Goal: Task Accomplishment & Management: Manage account settings

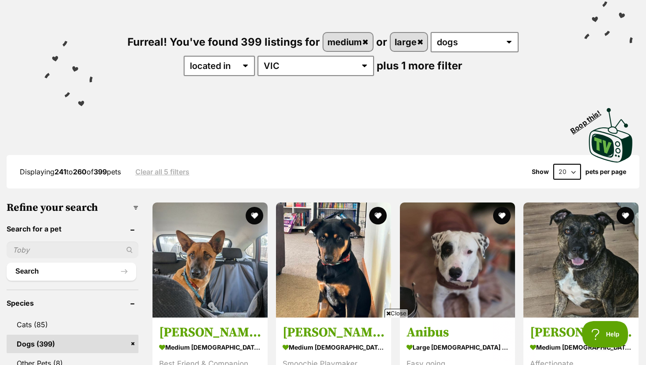
scroll to position [83, 0]
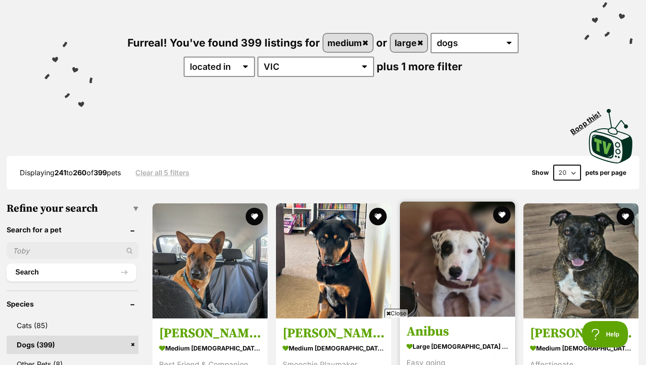
click at [338, 220] on img at bounding box center [457, 259] width 115 height 115
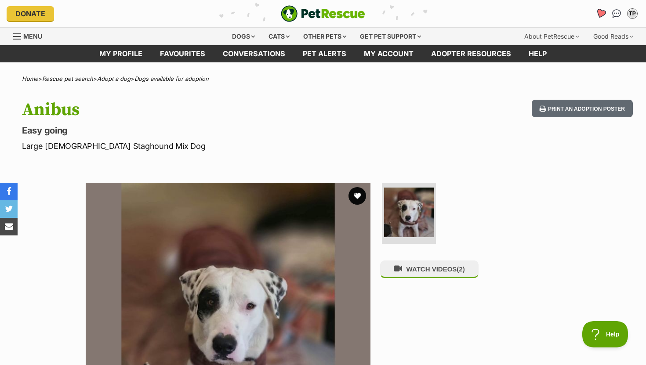
click at [598, 13] on icon "Favourites" at bounding box center [600, 13] width 11 height 10
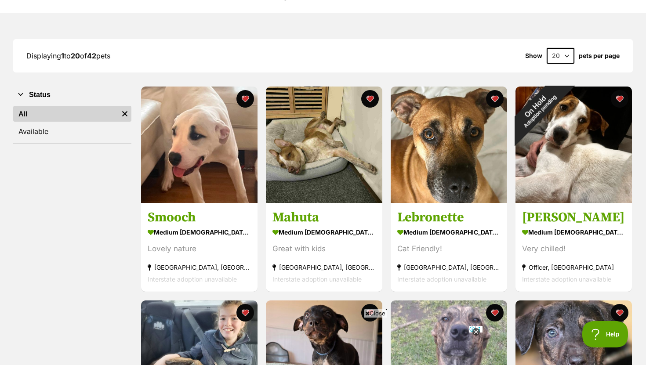
scroll to position [106, 0]
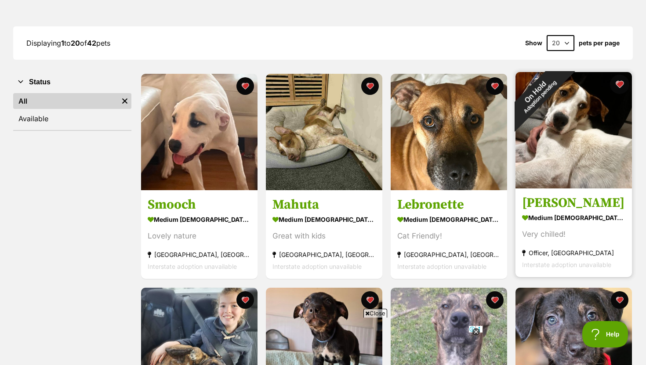
click at [617, 84] on button "favourite" at bounding box center [619, 84] width 19 height 19
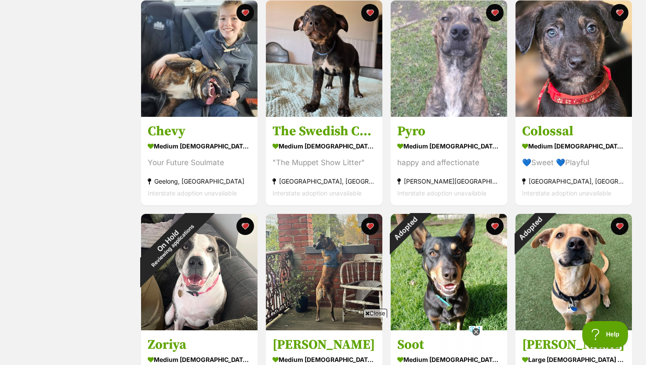
scroll to position [394, 0]
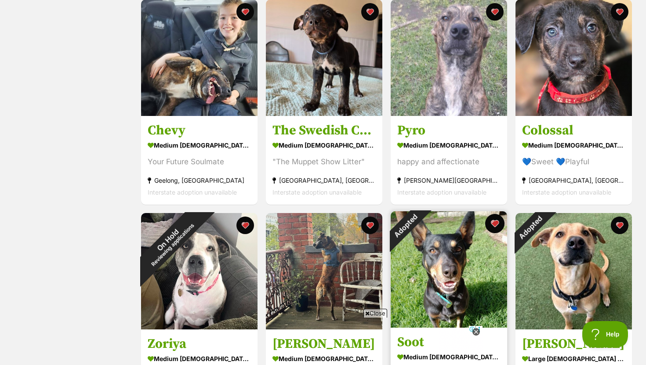
click at [492, 220] on button "favourite" at bounding box center [494, 223] width 19 height 19
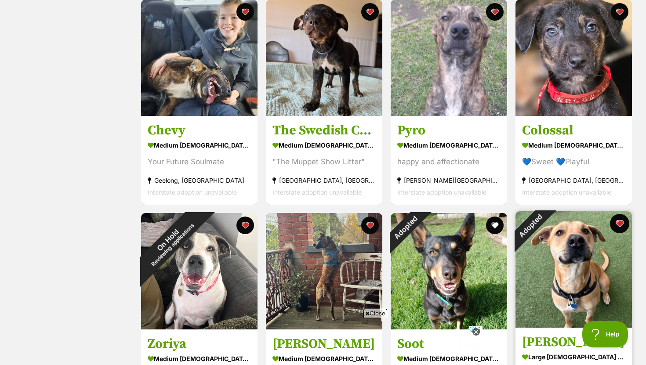
click at [618, 224] on button "favourite" at bounding box center [619, 223] width 19 height 19
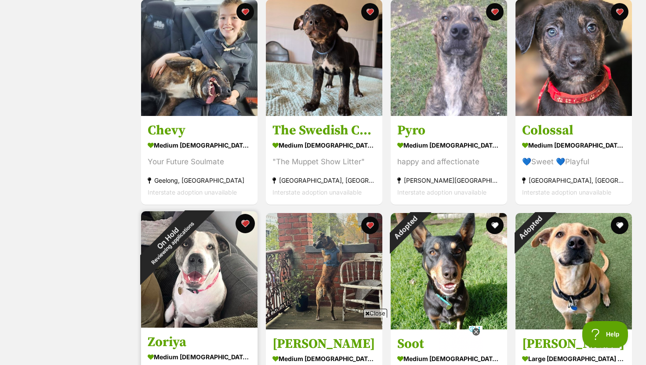
click at [244, 220] on button "favourite" at bounding box center [244, 223] width 19 height 19
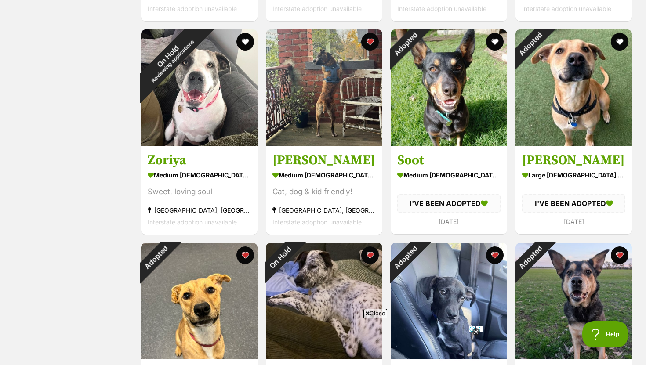
scroll to position [718, 0]
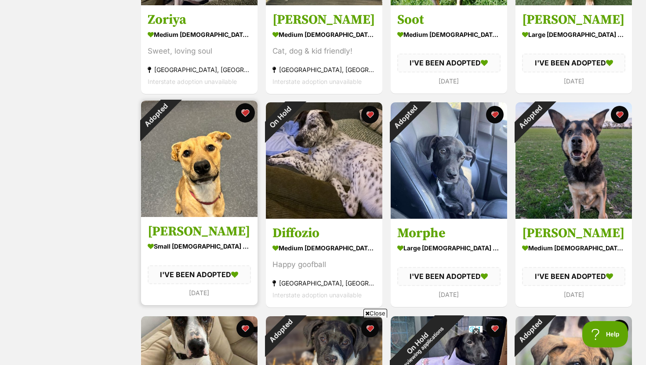
click at [244, 115] on button "favourite" at bounding box center [244, 112] width 19 height 19
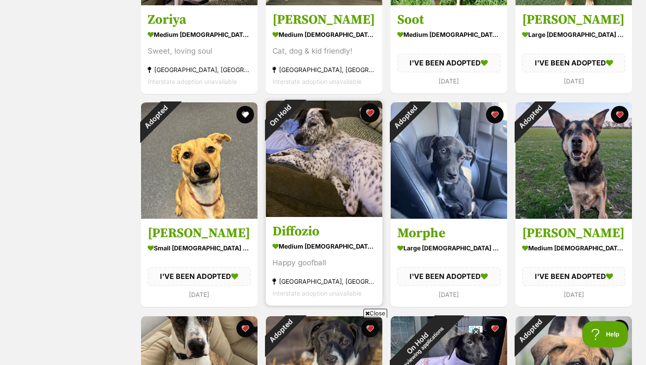
click at [368, 112] on button "favourite" at bounding box center [369, 112] width 19 height 19
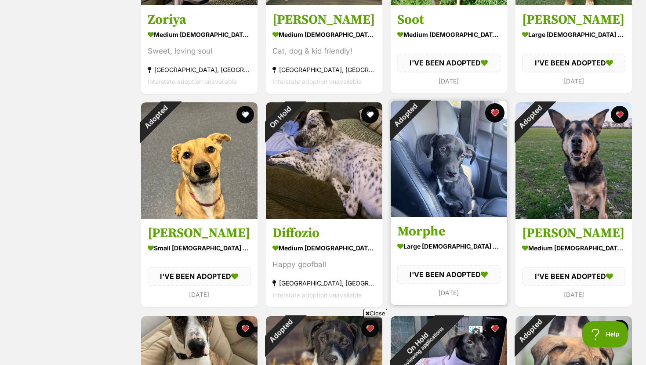
click at [498, 111] on button "favourite" at bounding box center [494, 112] width 19 height 19
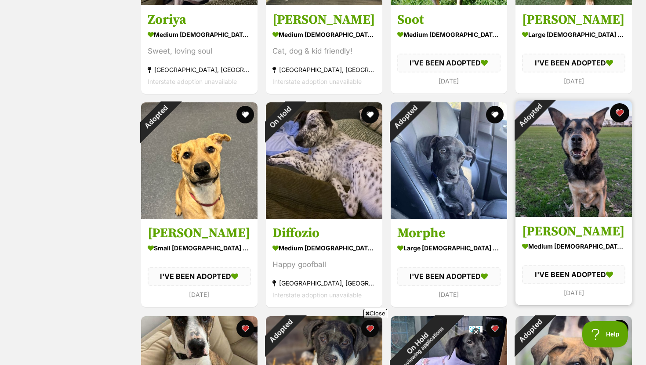
click at [617, 116] on button "favourite" at bounding box center [619, 112] width 19 height 19
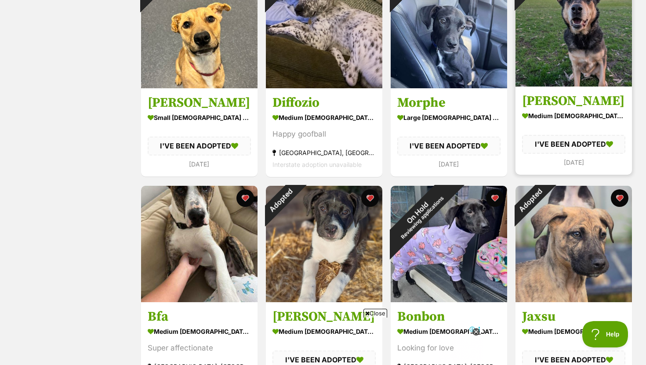
scroll to position [890, 0]
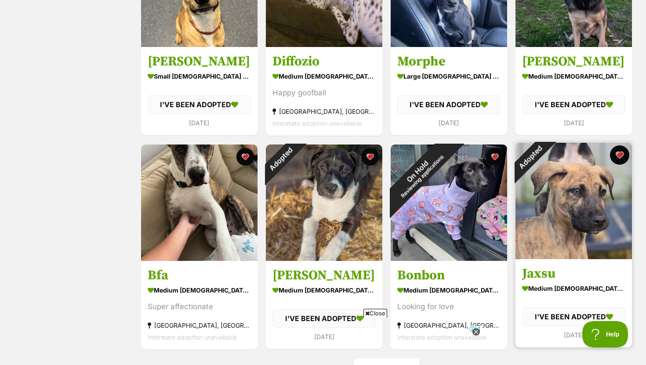
click at [621, 157] on button "favourite" at bounding box center [619, 154] width 19 height 19
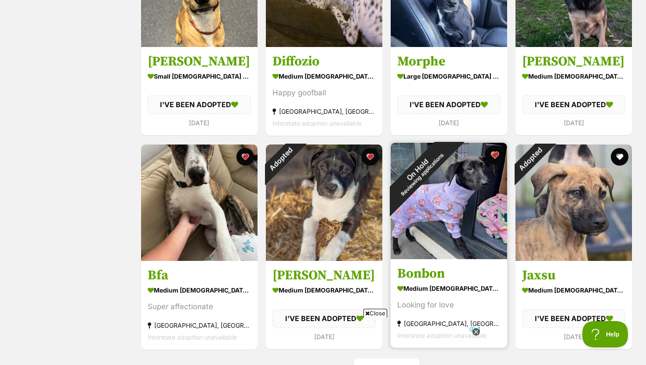
click at [491, 158] on button "favourite" at bounding box center [494, 154] width 19 height 19
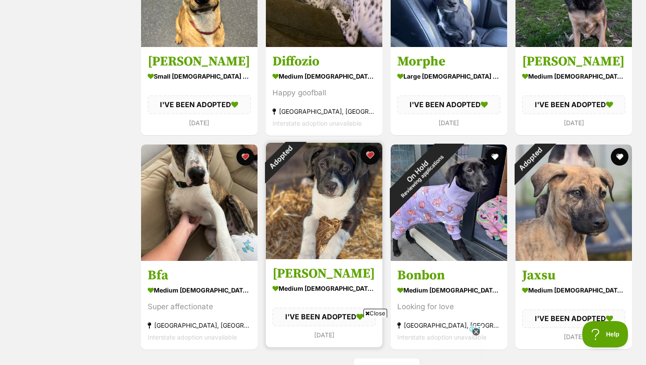
click at [375, 157] on button "favourite" at bounding box center [369, 154] width 19 height 19
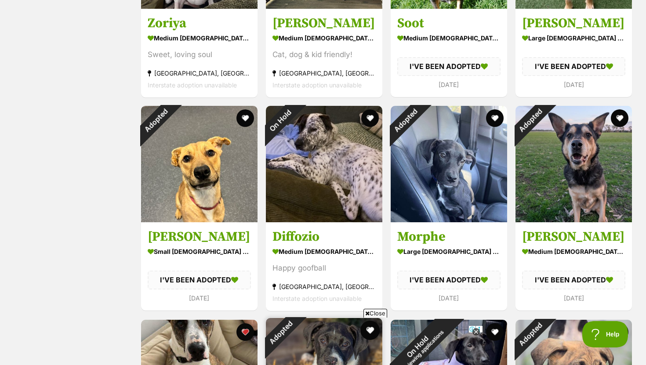
scroll to position [0, 0]
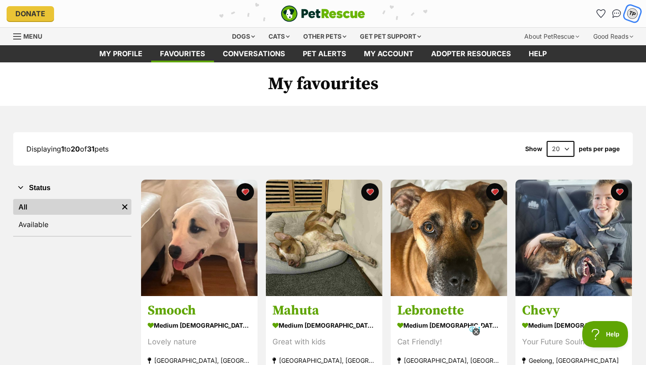
click at [631, 12] on div "TP" at bounding box center [631, 13] width 11 height 11
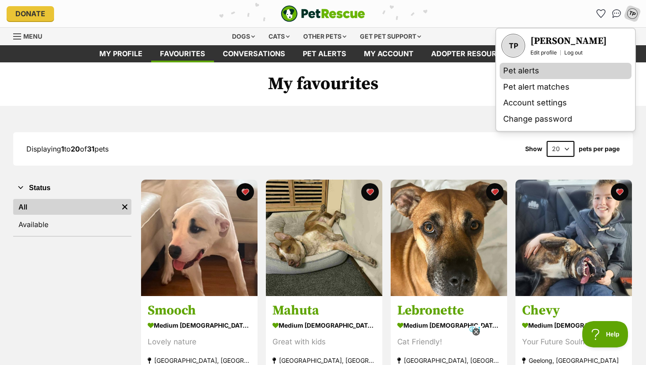
click at [550, 68] on link "Pet alerts" at bounding box center [565, 71] width 132 height 16
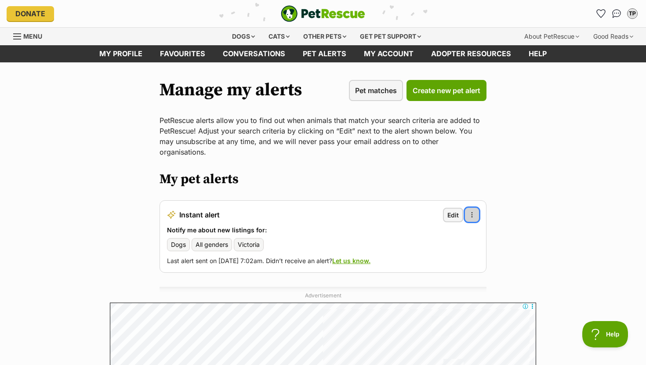
click at [473, 211] on span "button" at bounding box center [471, 214] width 7 height 7
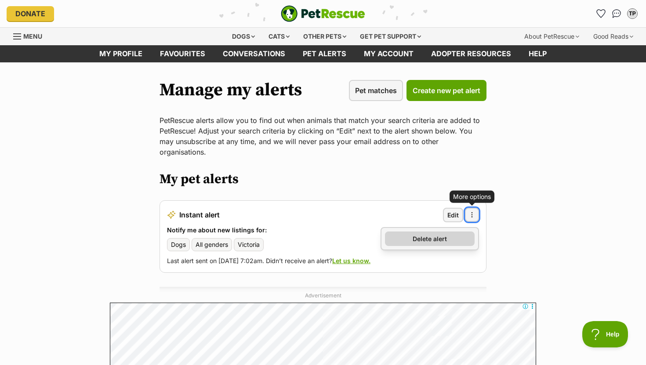
click at [450, 231] on link "Delete alert" at bounding box center [430, 238] width 90 height 14
